Goal: Information Seeking & Learning: Learn about a topic

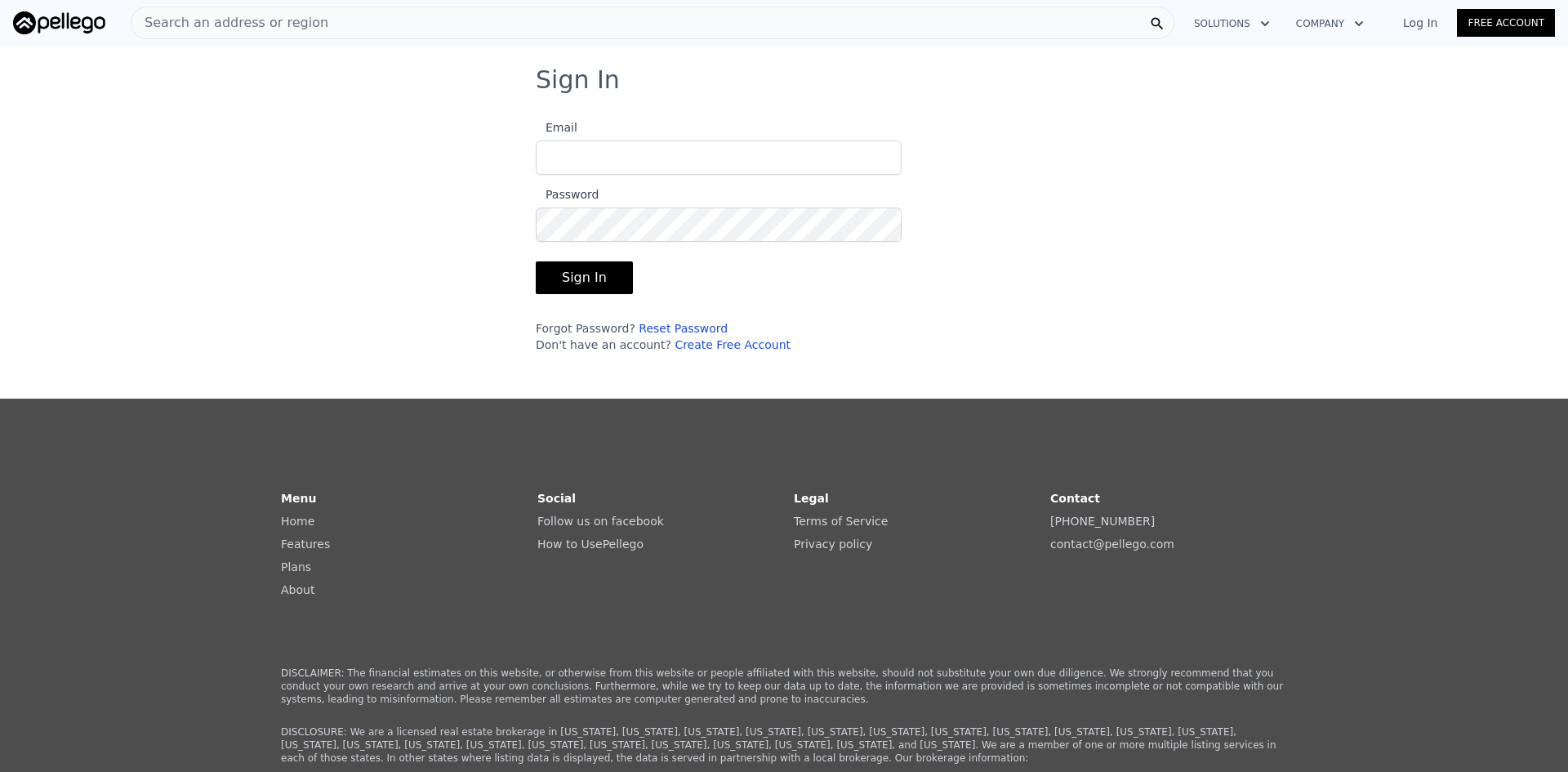
type input "[EMAIL_ADDRESS][DOMAIN_NAME]"
click at [596, 277] on button "Sign In" at bounding box center [584, 277] width 97 height 33
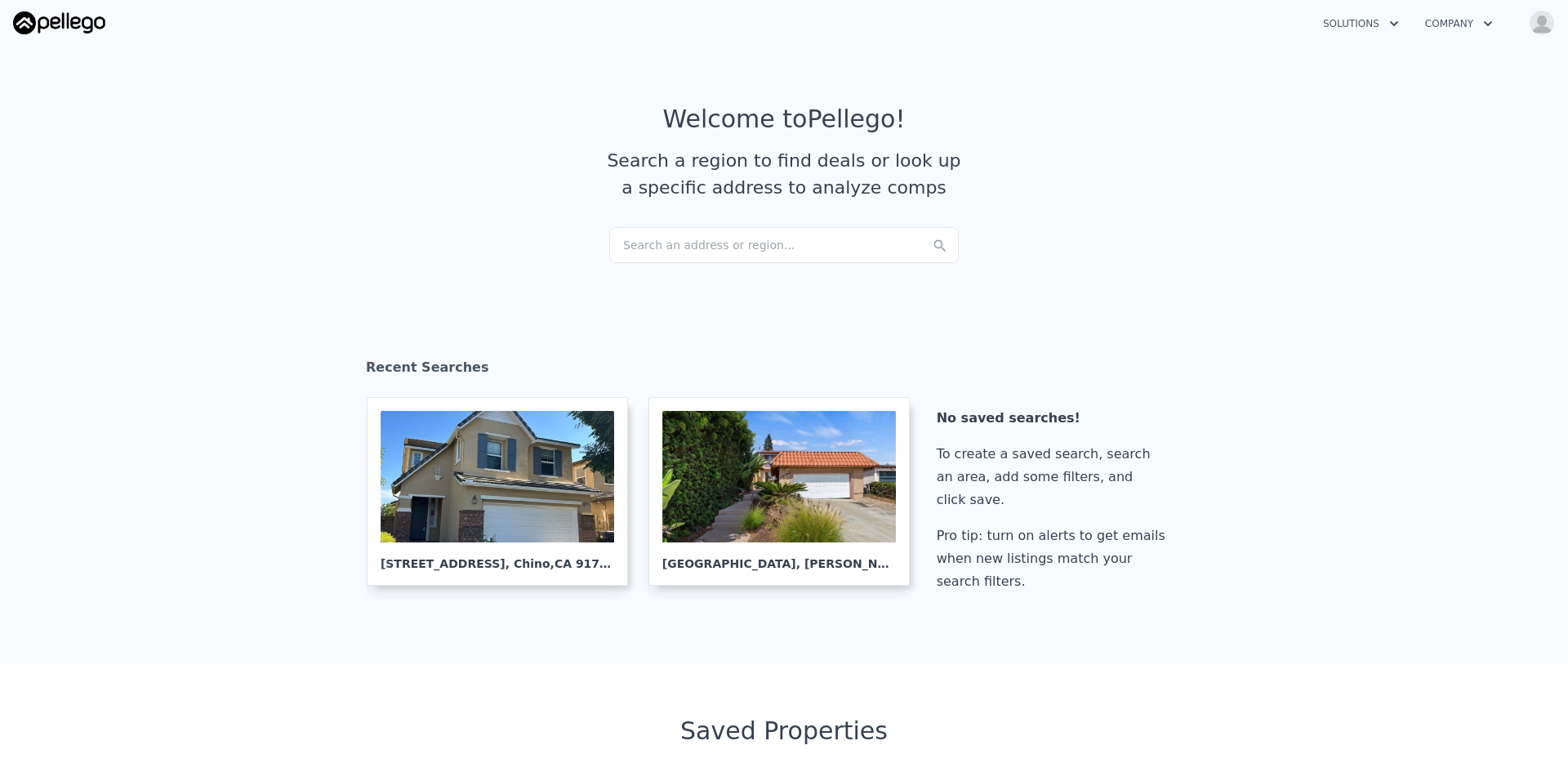
click at [642, 246] on div "Search an address or region..." at bounding box center [784, 245] width 350 height 36
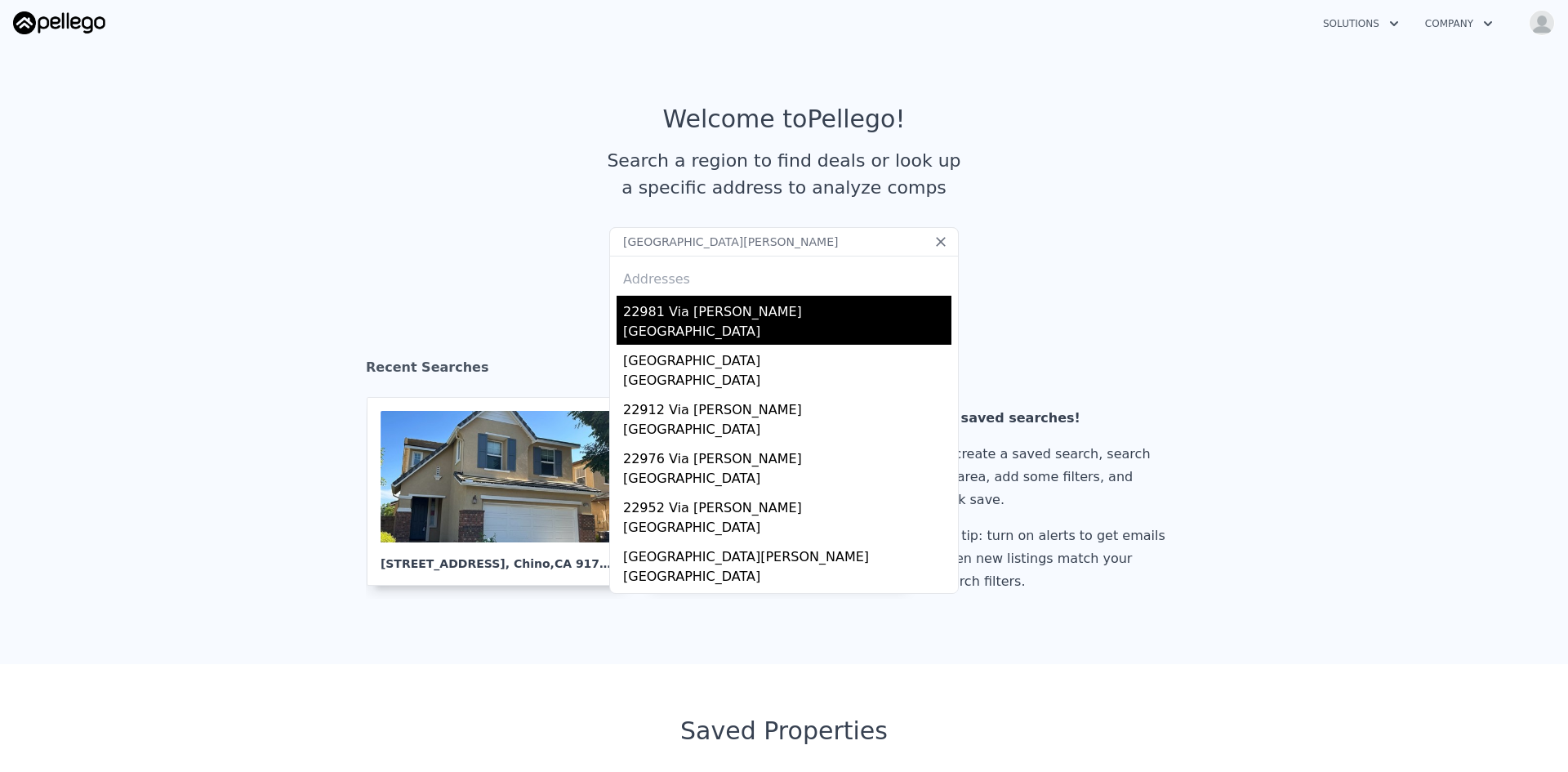
type input "[GEOGRAPHIC_DATA][PERSON_NAME]"
click at [684, 323] on div "[GEOGRAPHIC_DATA]" at bounding box center [788, 333] width 328 height 23
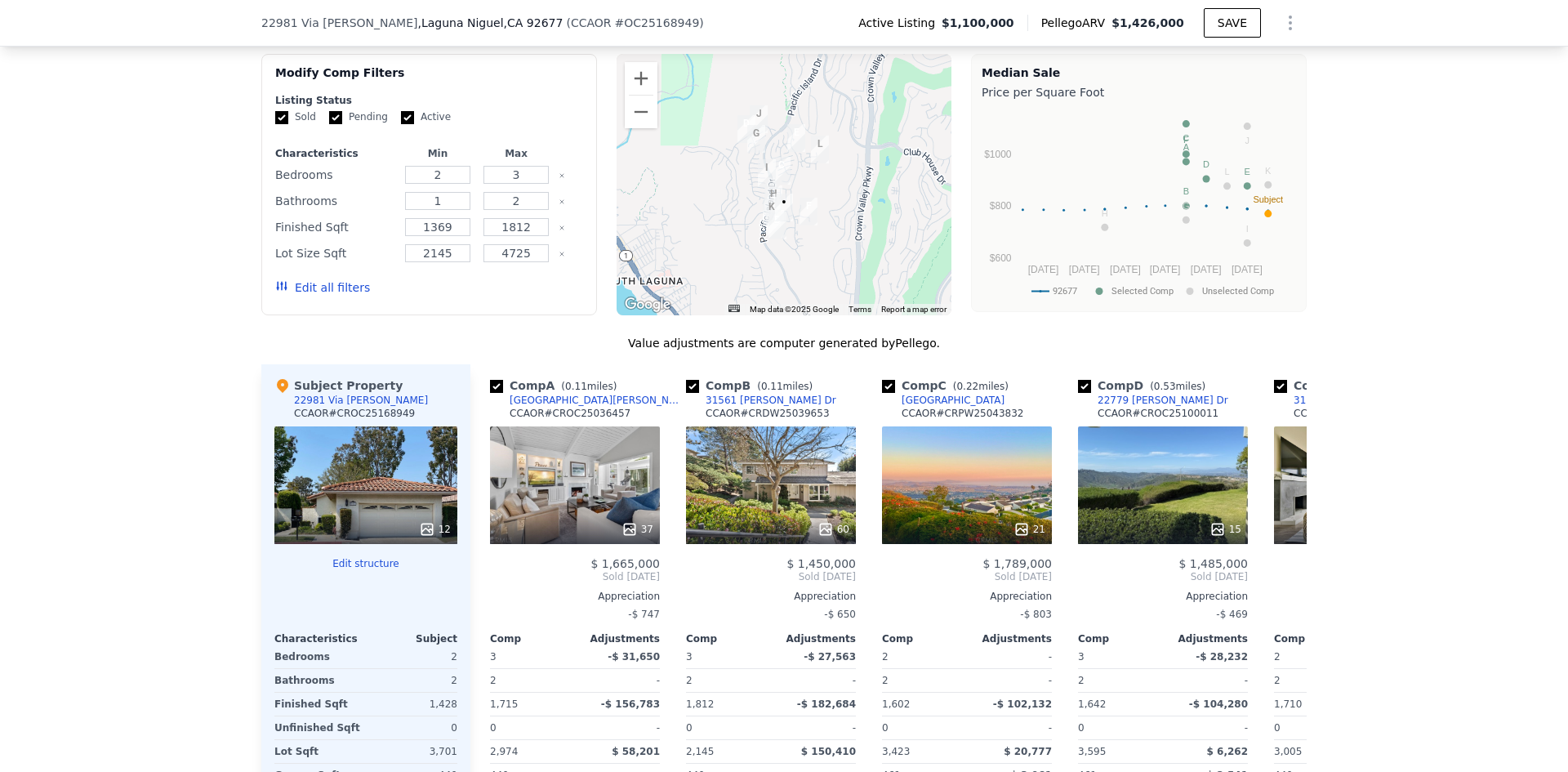
scroll to position [1485, 0]
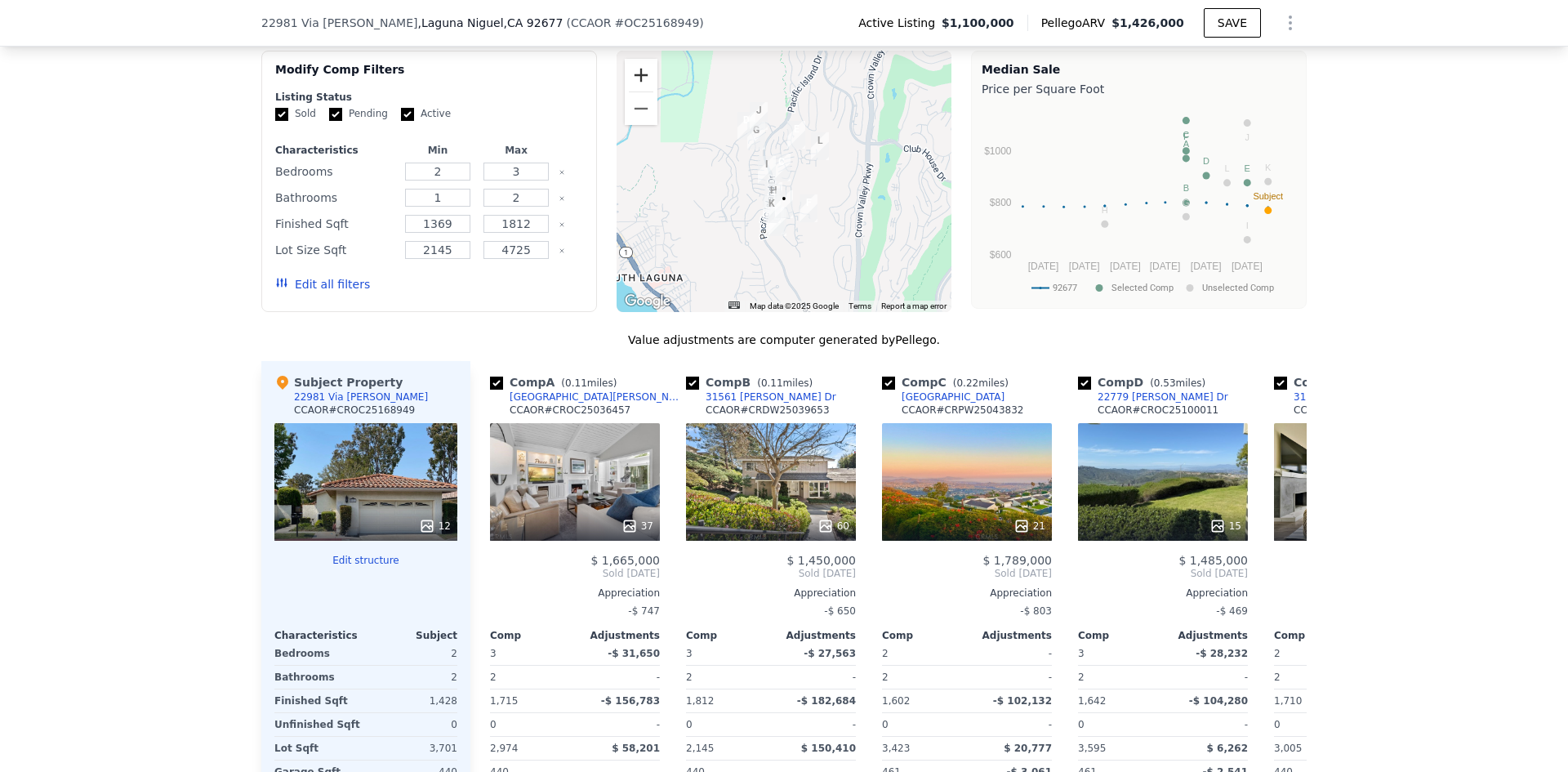
click at [638, 92] on button "Zoom in" at bounding box center [640, 75] width 33 height 33
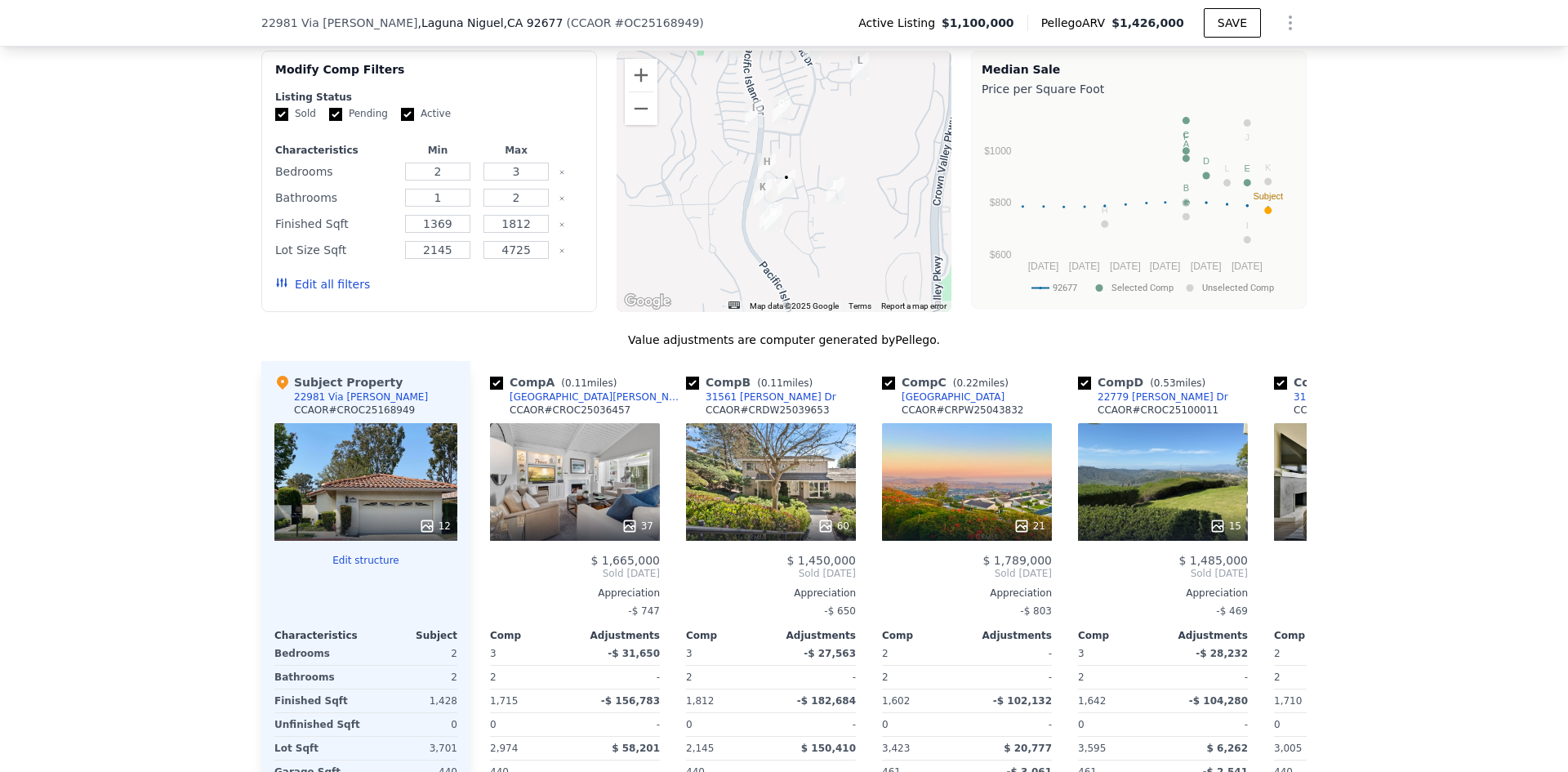
drag, startPoint x: 881, startPoint y: 221, endPoint x: 884, endPoint y: 161, distance: 60.1
click at [884, 161] on div at bounding box center [784, 181] width 335 height 261
click at [645, 88] on button "Zoom in" at bounding box center [640, 75] width 33 height 33
drag, startPoint x: 922, startPoint y: 190, endPoint x: 909, endPoint y: 143, distance: 48.8
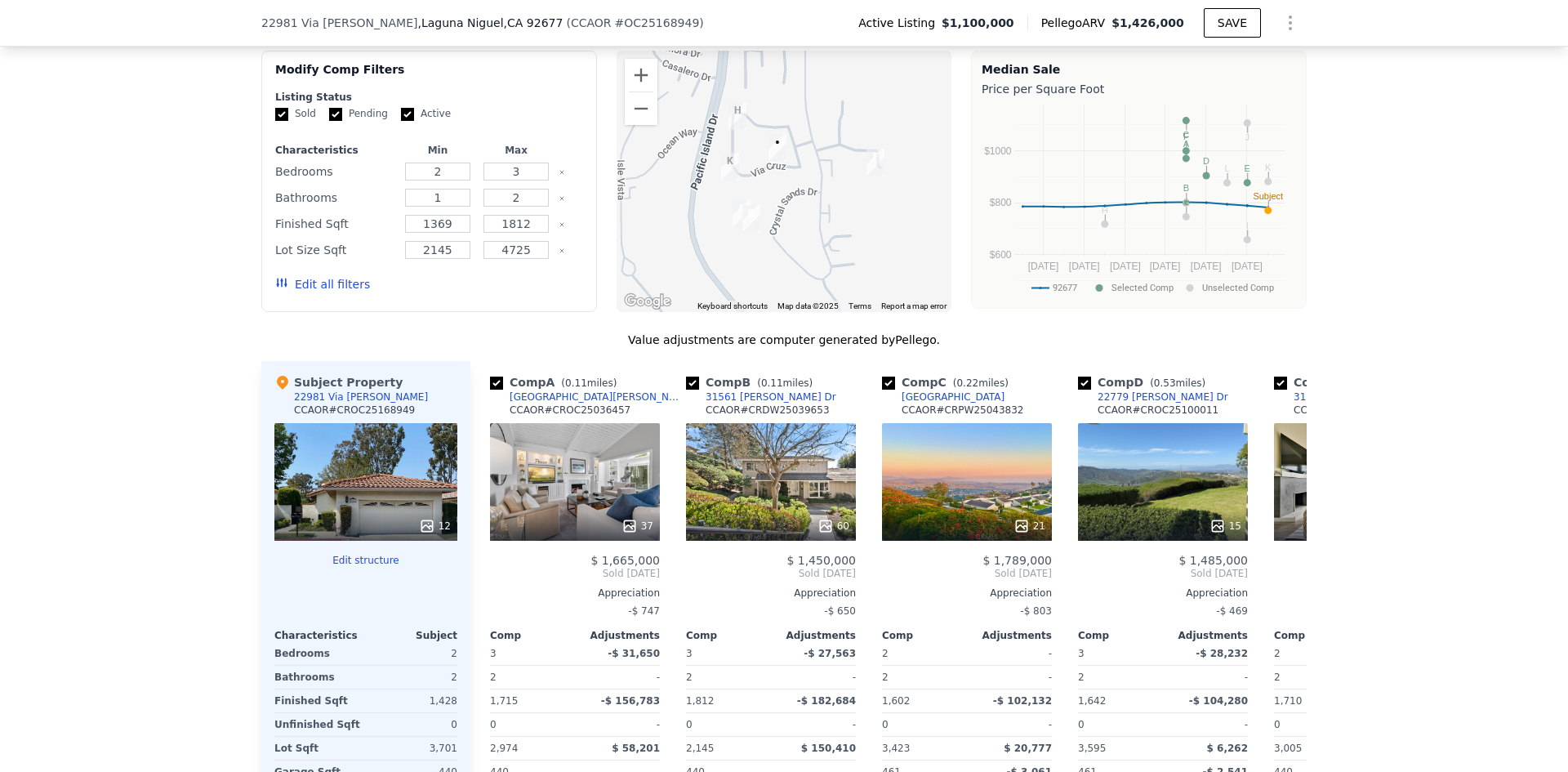
click at [909, 143] on div at bounding box center [784, 181] width 335 height 261
click at [1283, 590] on icon at bounding box center [1286, 573] width 33 height 33
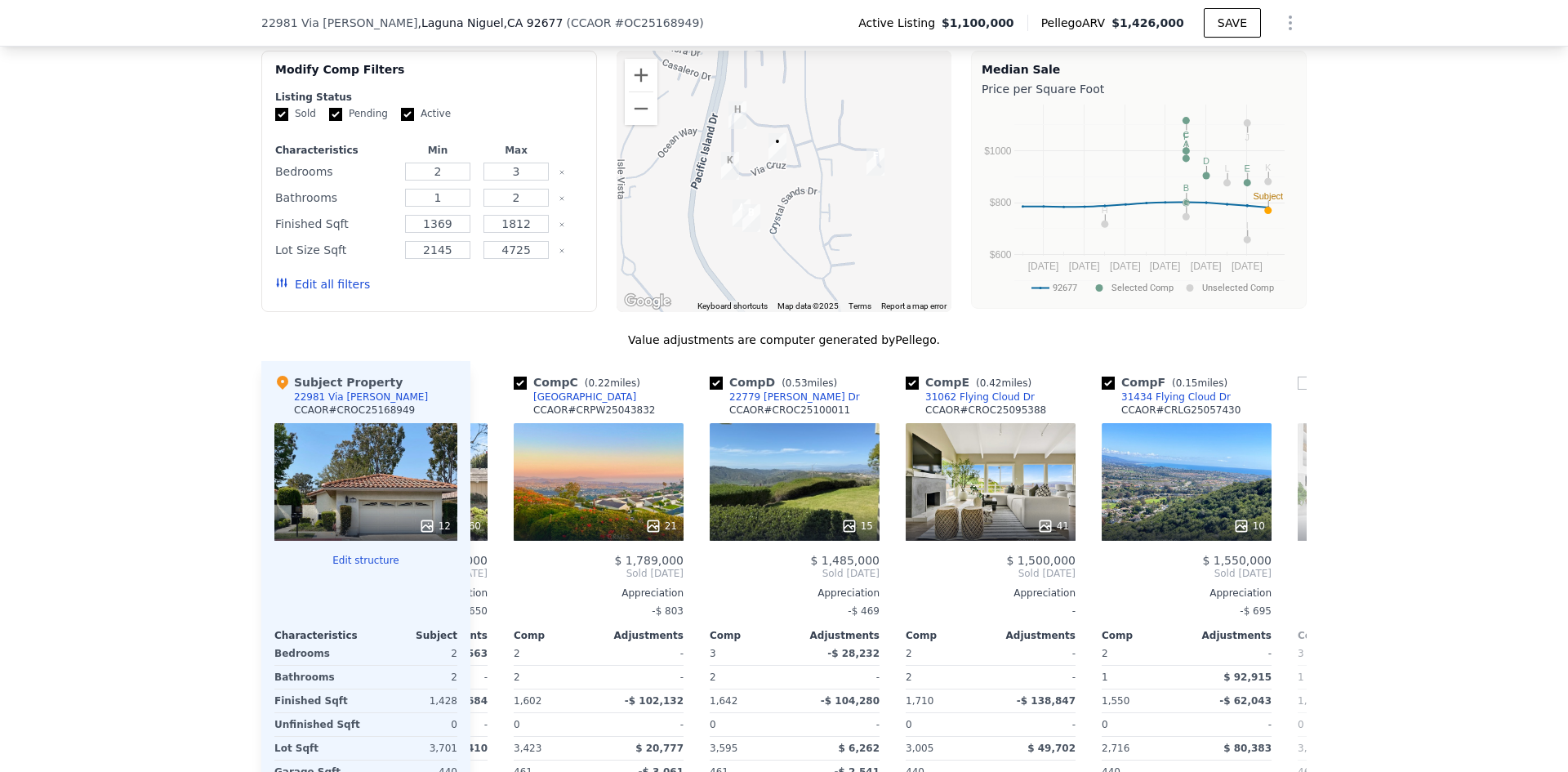
scroll to position [0, 392]
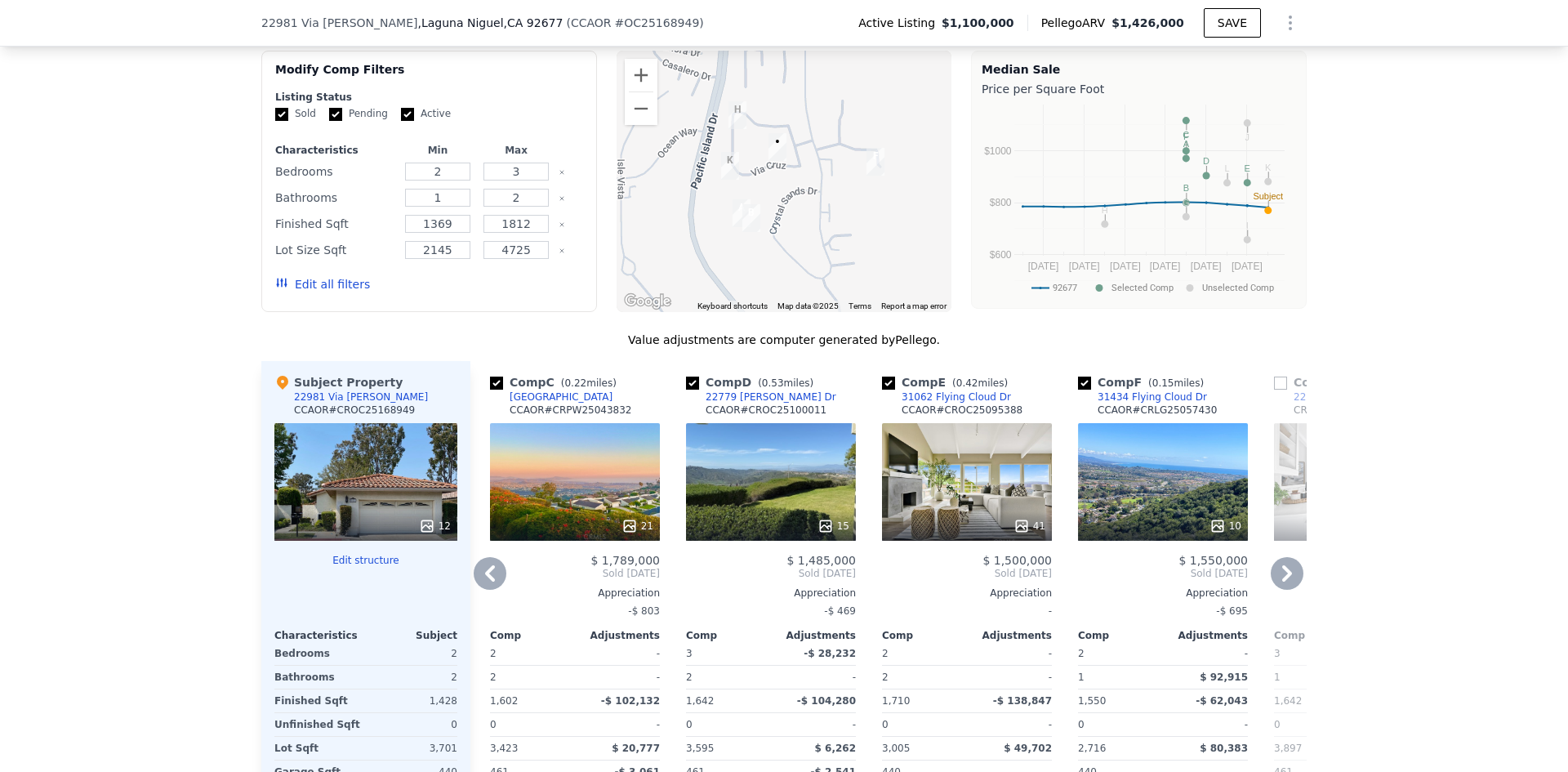
click at [1283, 590] on icon at bounding box center [1286, 573] width 33 height 33
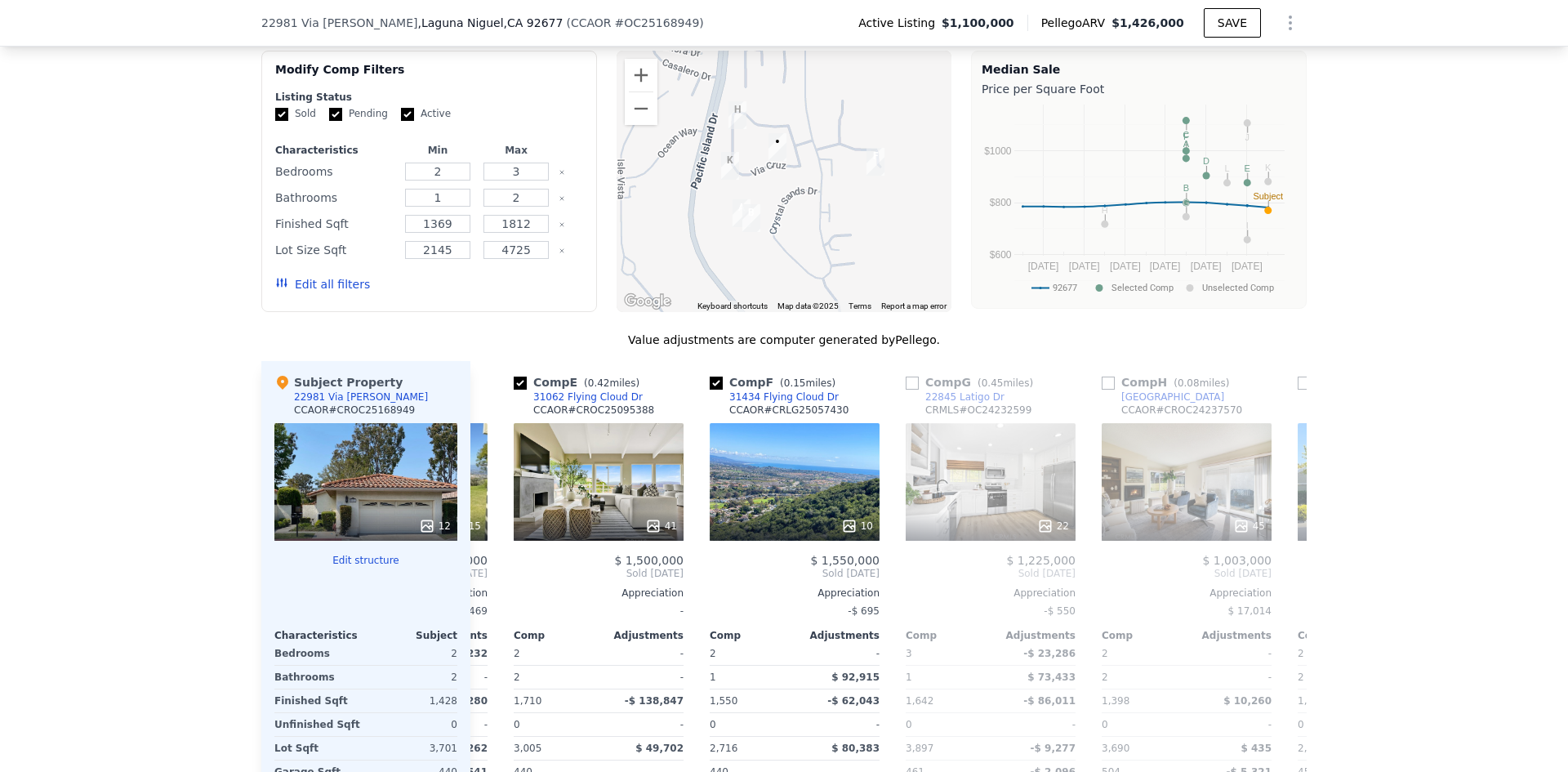
scroll to position [0, 784]
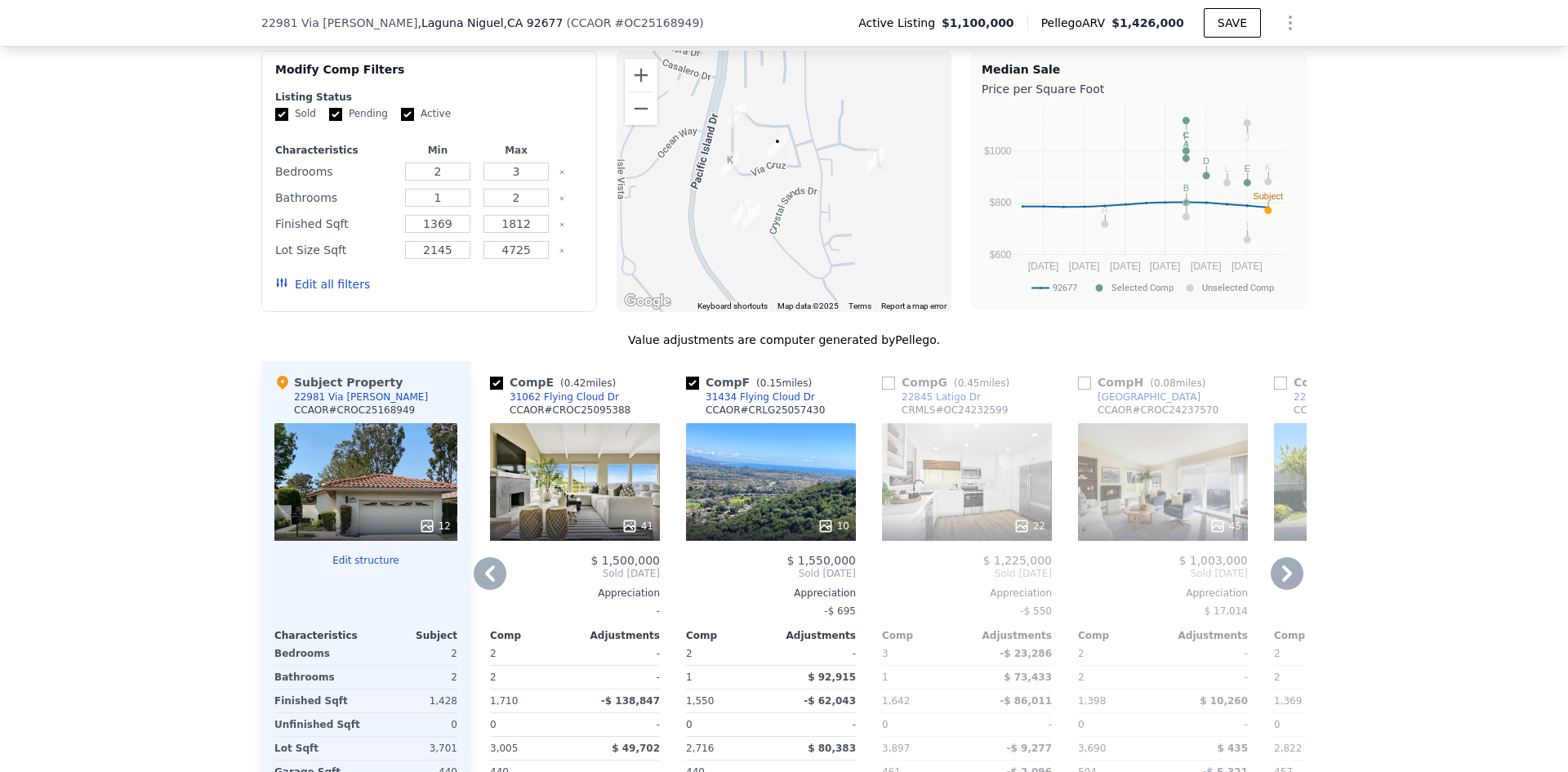
click at [1081, 390] on input "checkbox" at bounding box center [1084, 382] width 13 height 13
checkbox input "true"
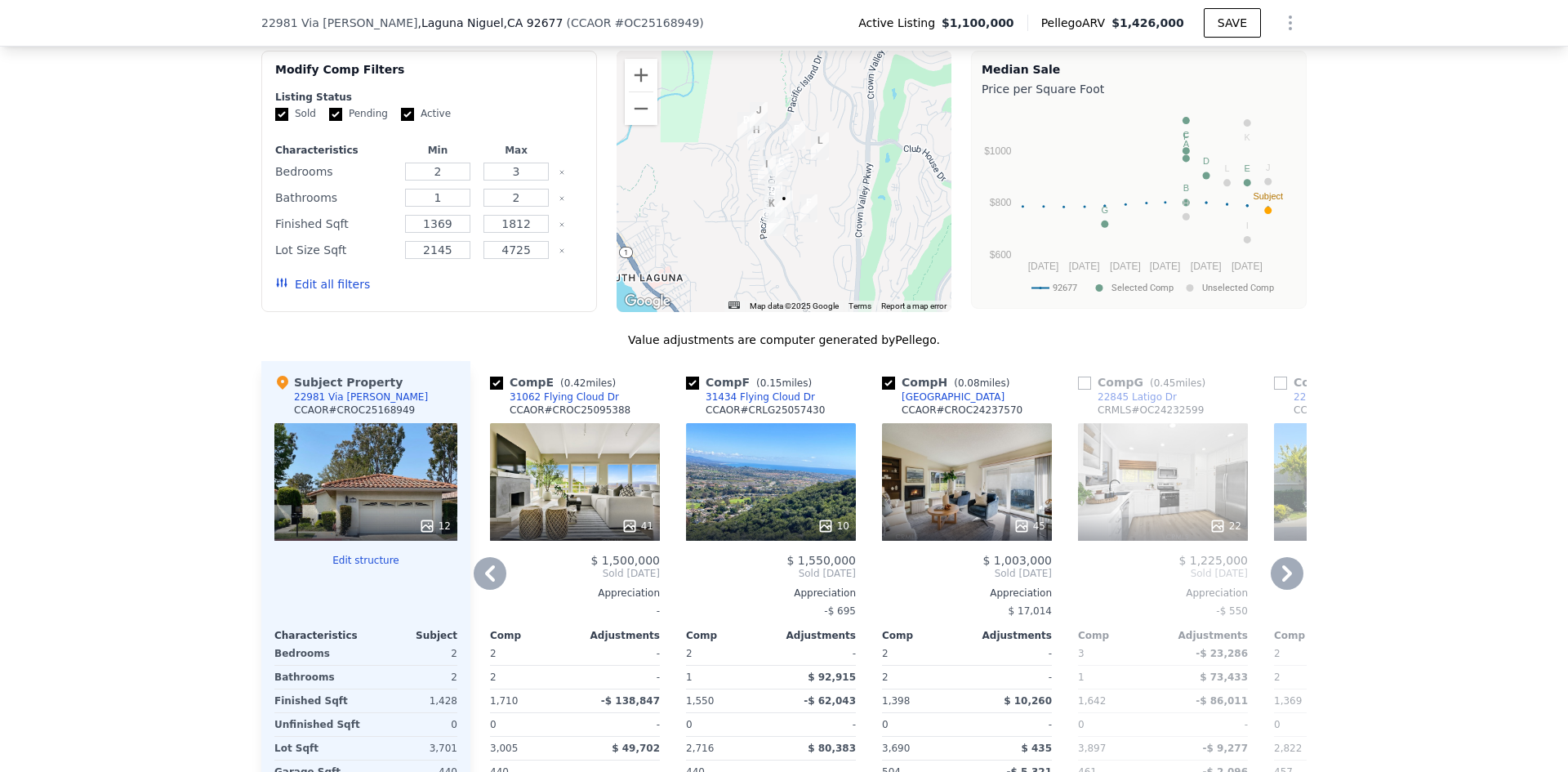
click at [1286, 584] on icon at bounding box center [1286, 573] width 33 height 33
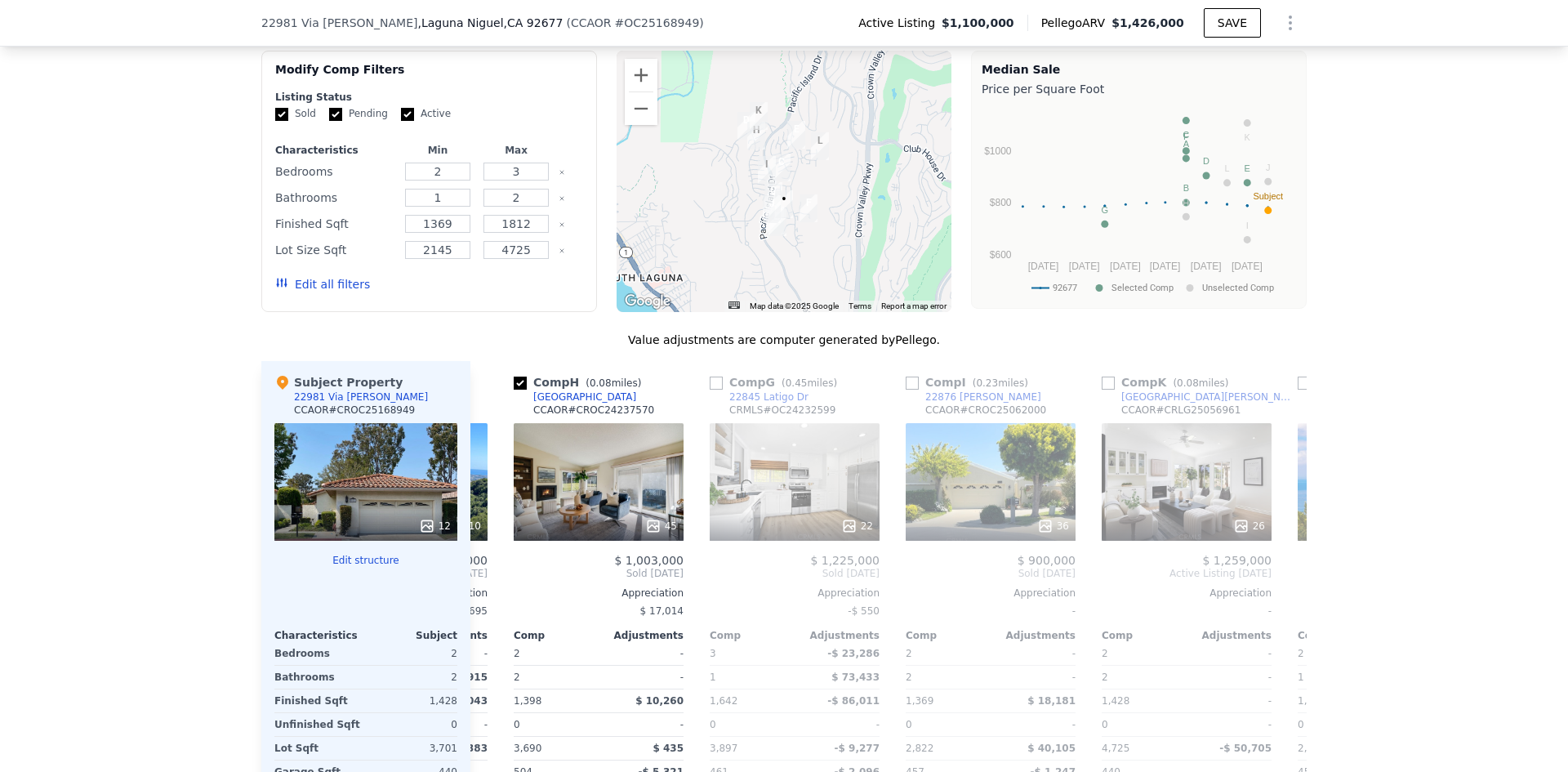
scroll to position [0, 1176]
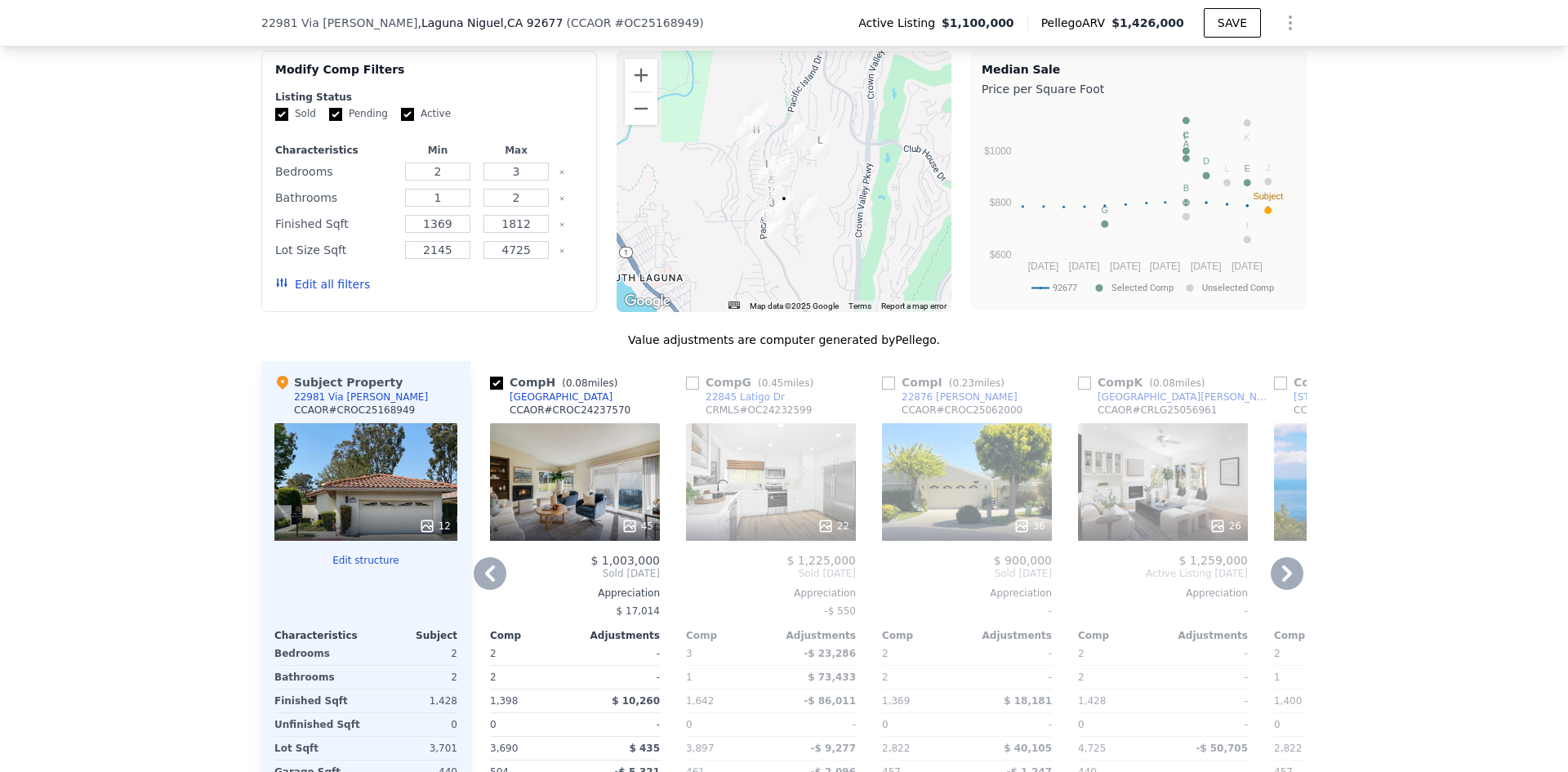
click at [1080, 390] on input "checkbox" at bounding box center [1084, 382] width 13 height 13
checkbox input "true"
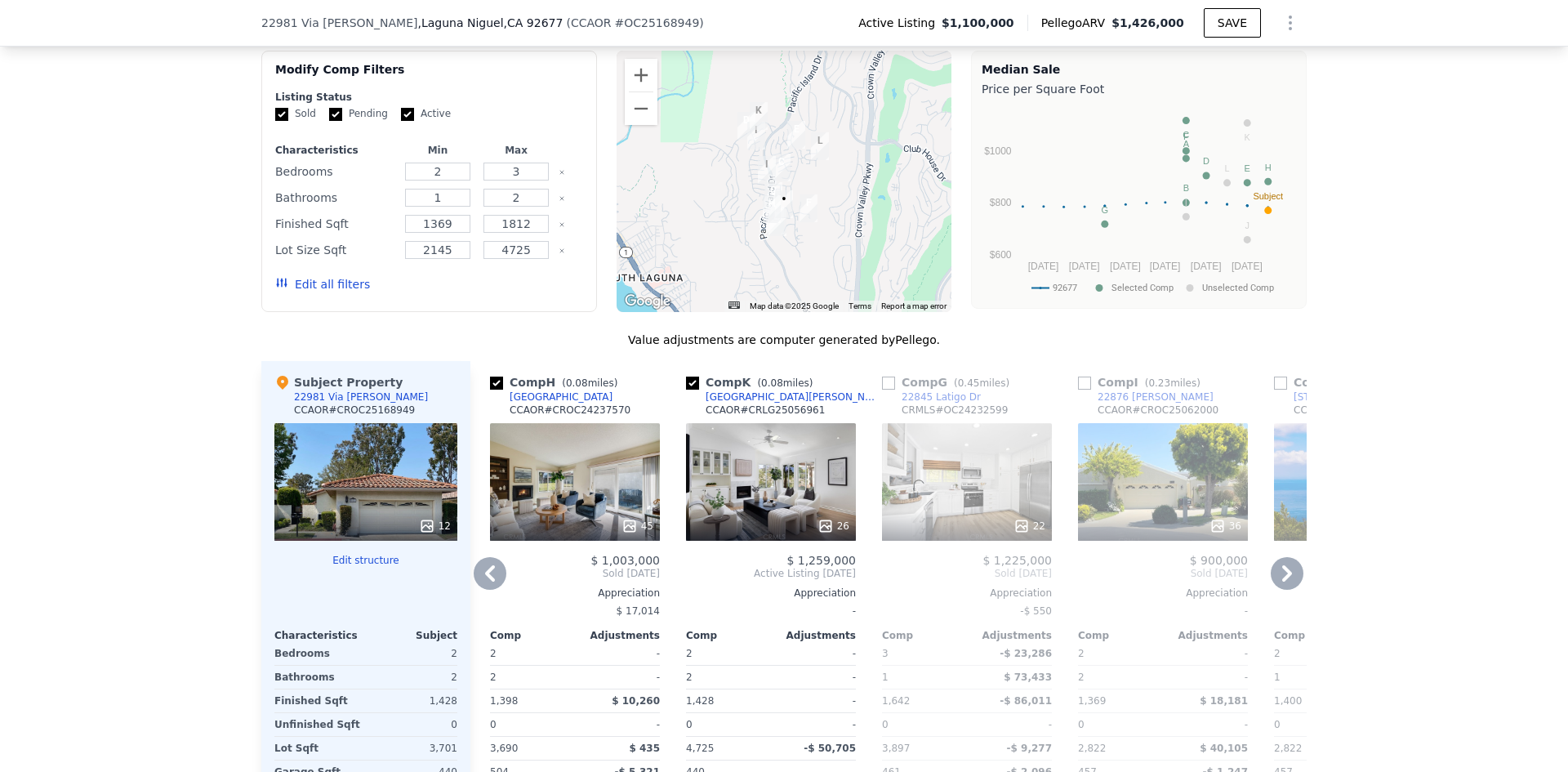
click at [489, 587] on icon at bounding box center [489, 573] width 33 height 33
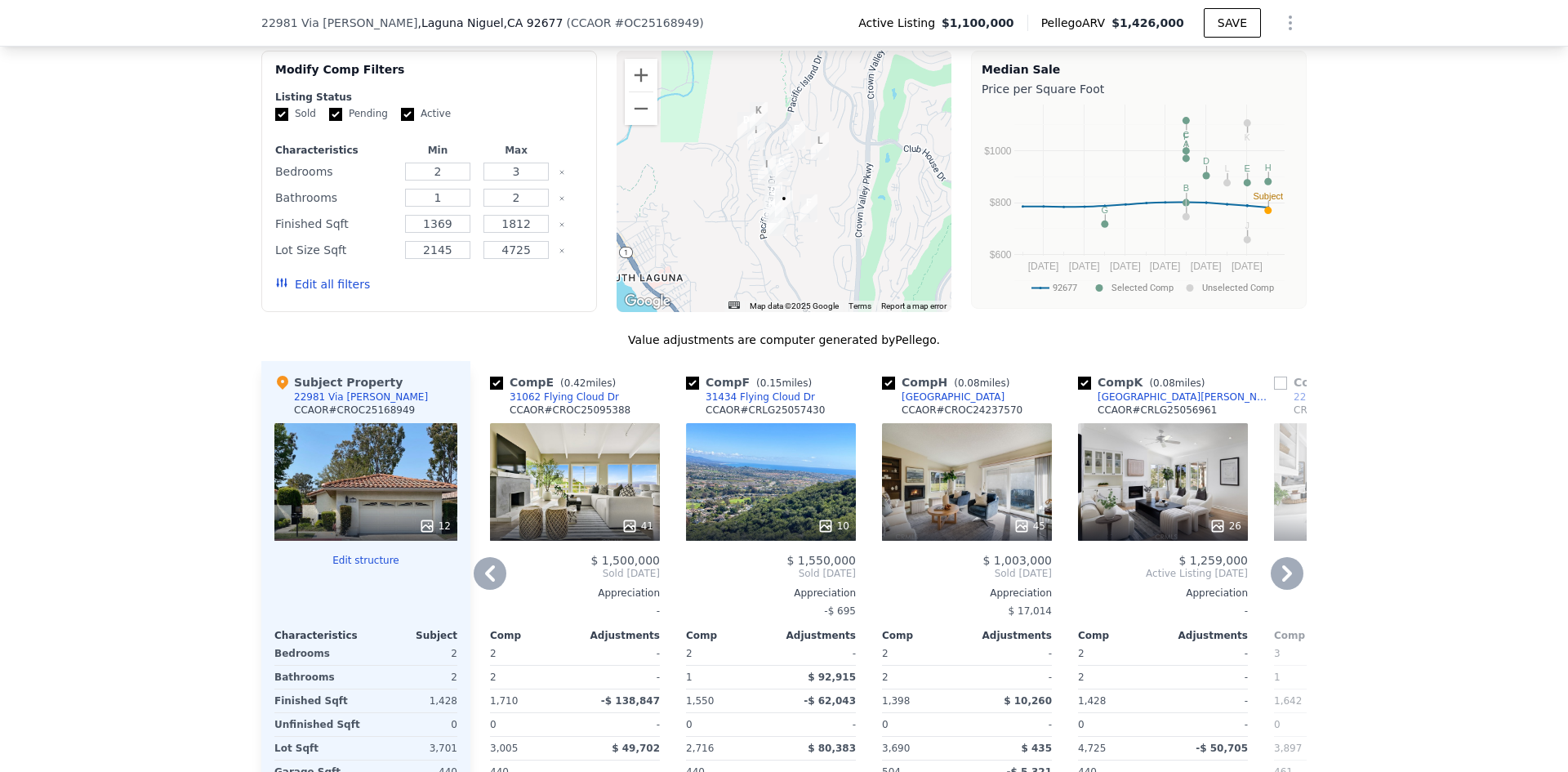
click at [489, 587] on icon at bounding box center [489, 573] width 33 height 33
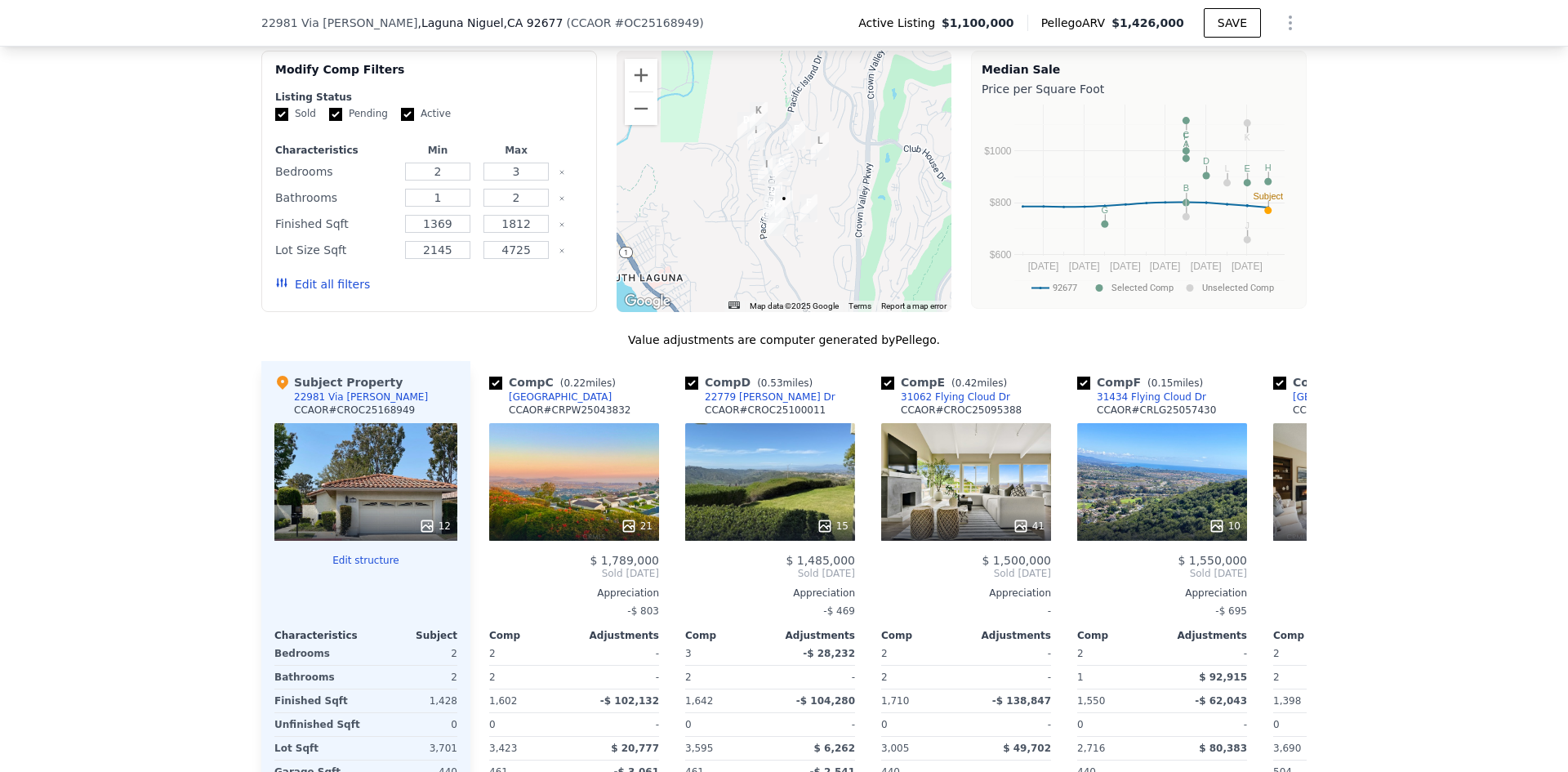
scroll to position [0, 392]
